Goal: Task Accomplishment & Management: Use online tool/utility

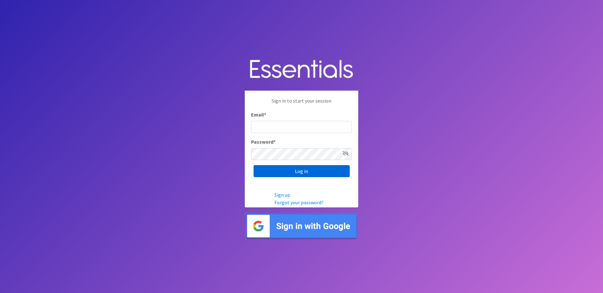
type input "[PERSON_NAME][EMAIL_ADDRESS][PERSON_NAME][DOMAIN_NAME]"
click at [301, 173] on input "Log in" at bounding box center [302, 171] width 96 height 12
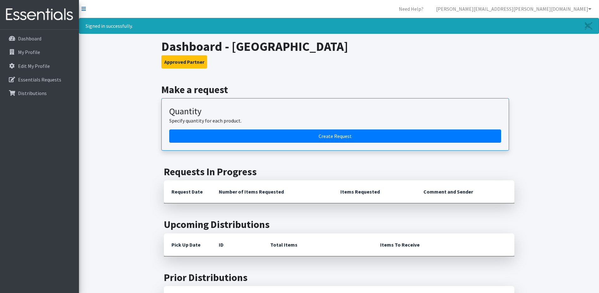
click at [84, 9] on icon at bounding box center [83, 8] width 4 height 5
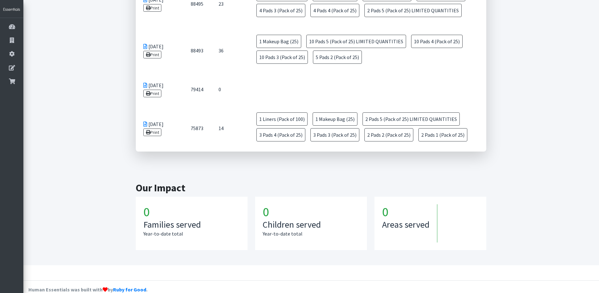
scroll to position [347, 0]
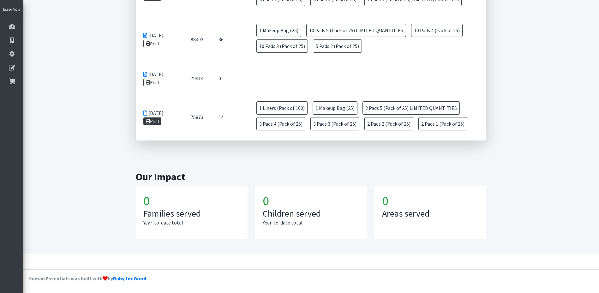
click at [154, 122] on link "Print" at bounding box center [152, 121] width 18 height 8
